Goal: Transaction & Acquisition: Obtain resource

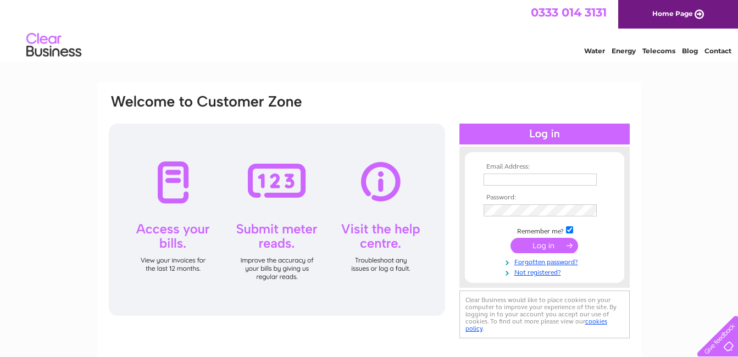
type input "enquiries@interiorneeds.co.uk"
click at [552, 242] on input "submit" at bounding box center [544, 245] width 68 height 15
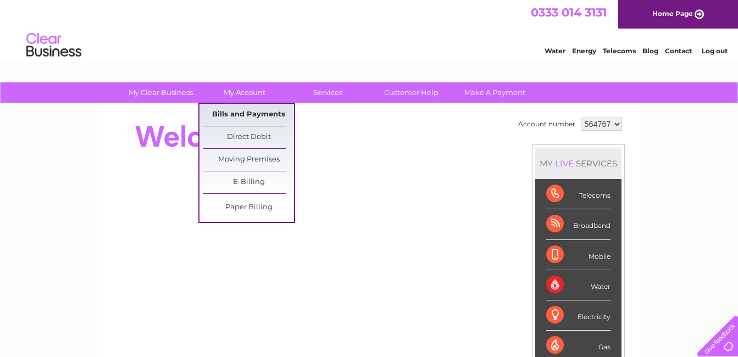
click at [253, 117] on link "Bills and Payments" at bounding box center [248, 115] width 91 height 22
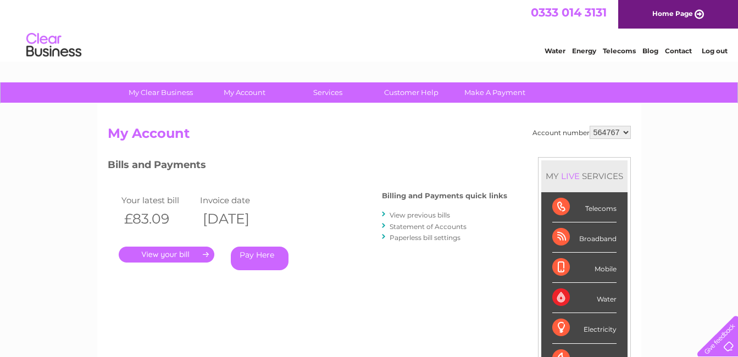
click at [164, 255] on link "." at bounding box center [167, 255] width 96 height 16
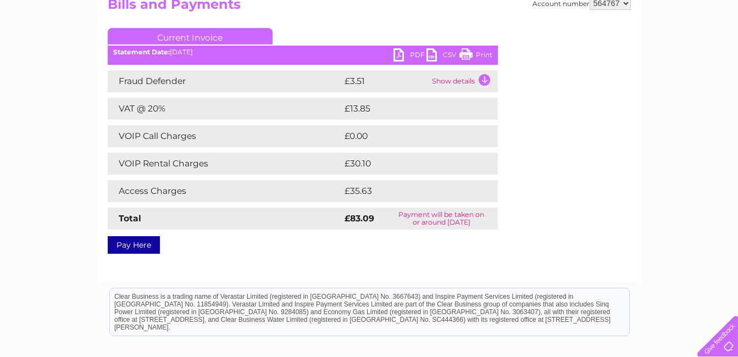
scroll to position [110, 0]
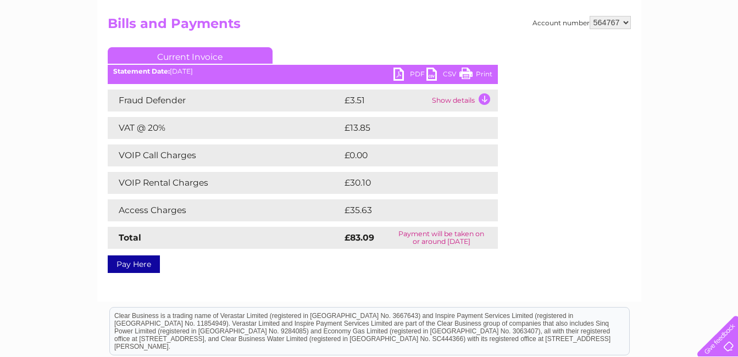
click at [404, 76] on link "PDF" at bounding box center [409, 76] width 33 height 16
